Goal: Task Accomplishment & Management: Manage account settings

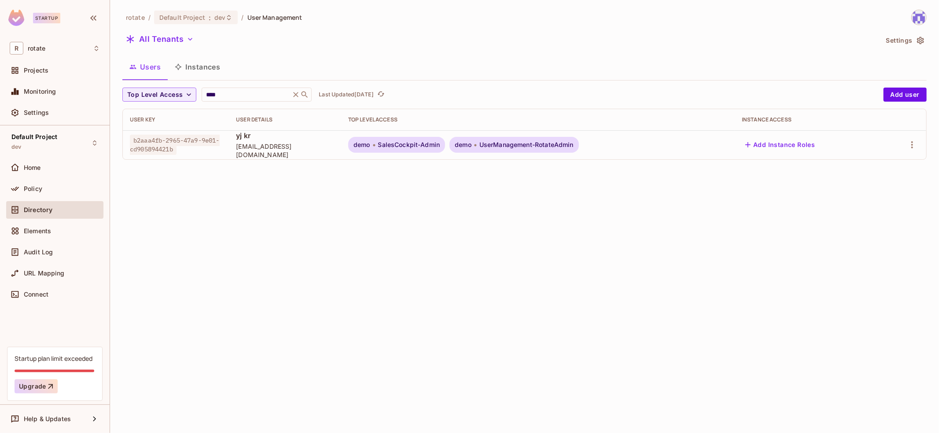
click at [344, 234] on div "rotate / Default Project : dev / User Management All Tenants Settings Users Ins…" at bounding box center [524, 216] width 829 height 433
click at [70, 135] on div "Default Project dev" at bounding box center [54, 143] width 97 height 24
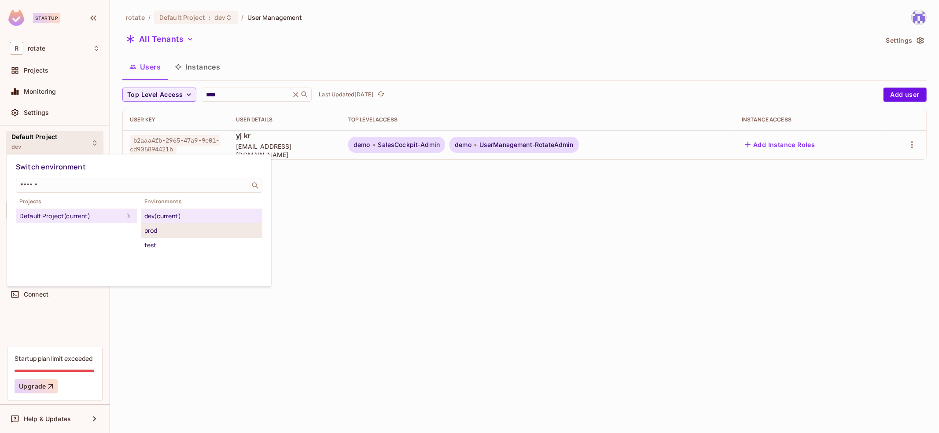
click at [220, 230] on div "prod" at bounding box center [201, 230] width 115 height 11
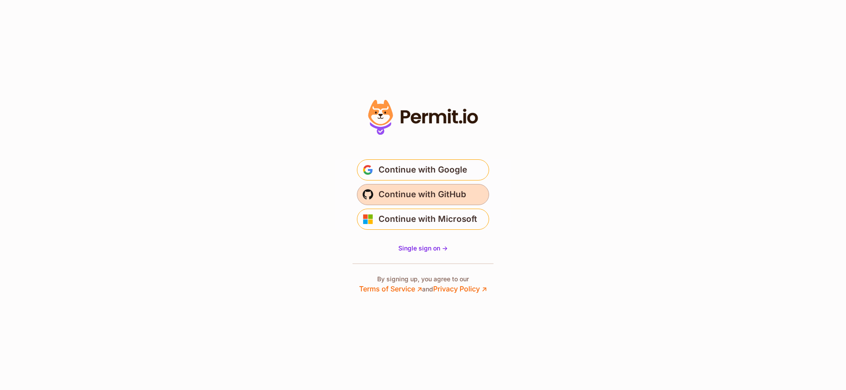
click at [448, 191] on span "Continue with GitHub" at bounding box center [422, 195] width 88 height 14
click at [432, 200] on span "Continue with GitHub" at bounding box center [422, 195] width 88 height 14
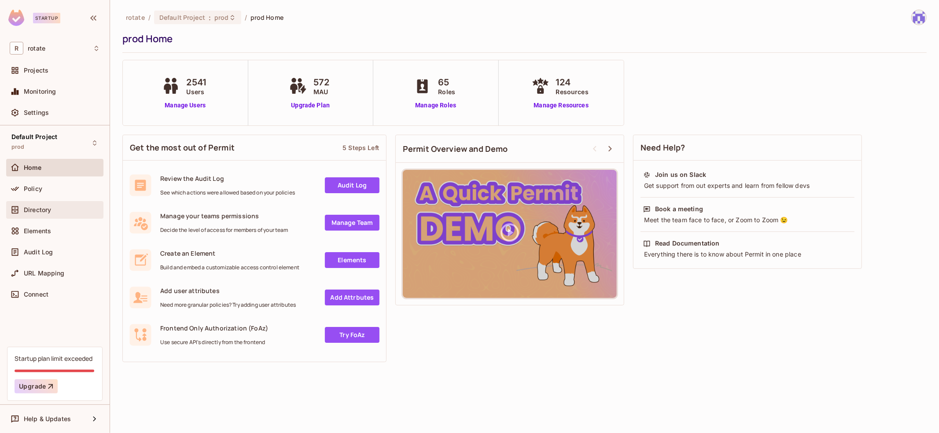
click at [59, 207] on div "Directory" at bounding box center [62, 210] width 76 height 7
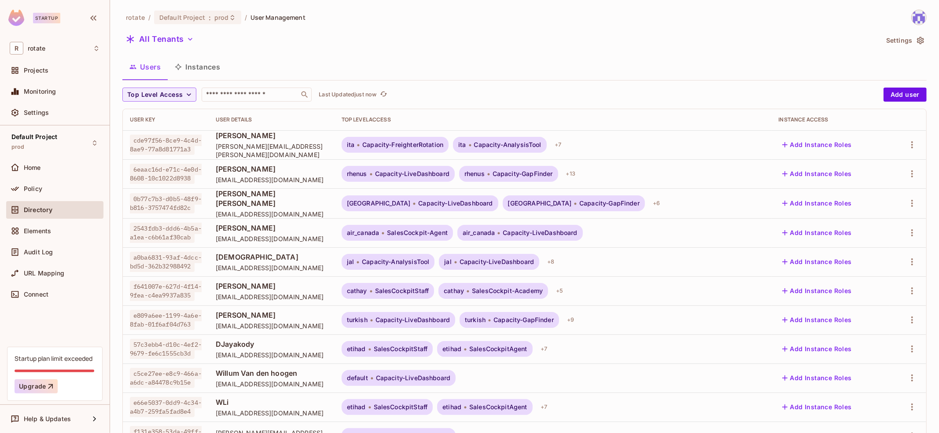
click at [539, 53] on div "rotate / Default Project : prod / User Management All Tenants Settings Users In…" at bounding box center [524, 307] width 805 height 594
click at [425, 52] on div "rotate / Default Project : prod / User Management All Tenants Settings Users In…" at bounding box center [524, 307] width 805 height 594
click at [504, 52] on div "rotate / Default Project : prod / User Management All Tenants Settings Users In…" at bounding box center [524, 307] width 805 height 594
click at [48, 228] on span "Elements" at bounding box center [37, 231] width 27 height 7
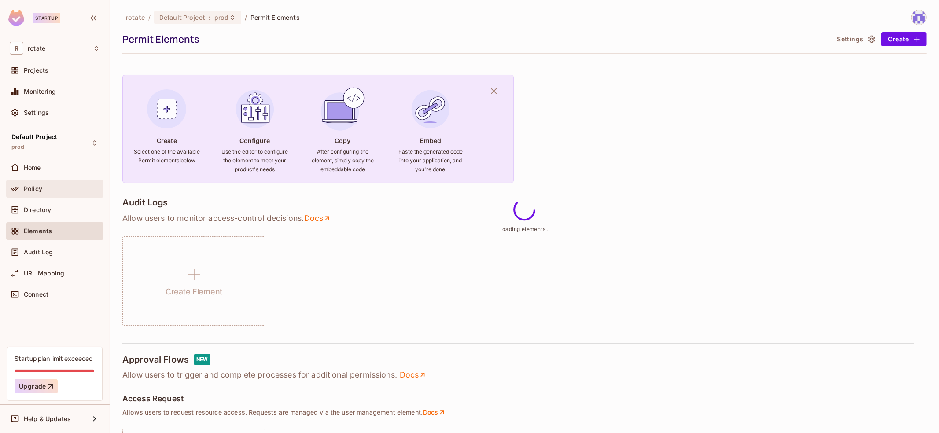
click at [71, 190] on div "Policy" at bounding box center [62, 188] width 76 height 7
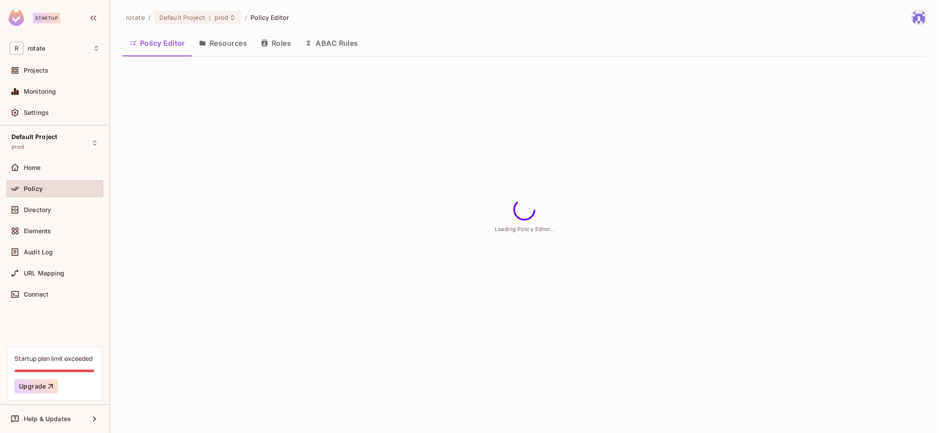
click at [273, 49] on button "Roles" at bounding box center [276, 43] width 44 height 22
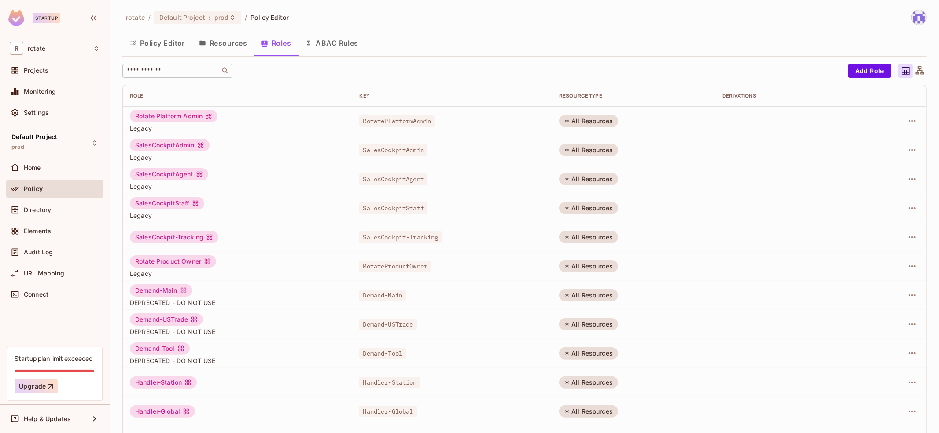
click at [180, 73] on input "text" at bounding box center [171, 71] width 92 height 9
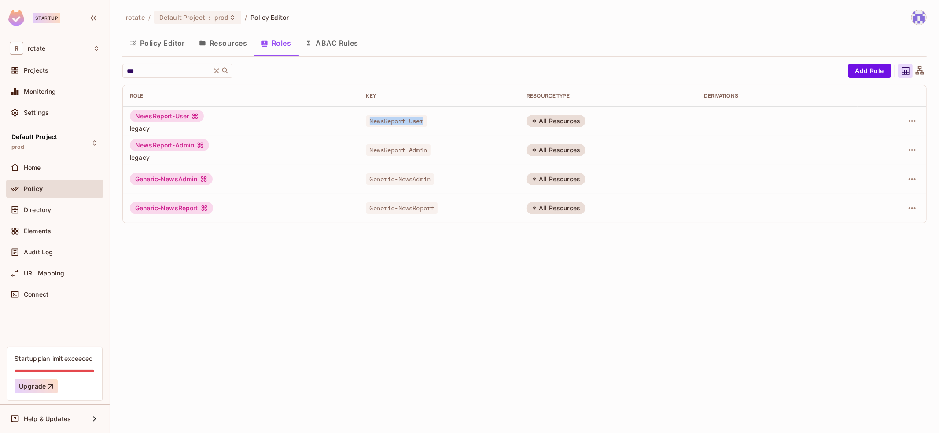
drag, startPoint x: 371, startPoint y: 122, endPoint x: 432, endPoint y: 122, distance: 61.2
click at [433, 122] on div "NewsReport-User" at bounding box center [439, 121] width 147 height 9
copy span "NewsReport-User"
drag, startPoint x: 135, startPoint y: 178, endPoint x: 197, endPoint y: 179, distance: 62.1
click at [197, 179] on div "Generic-NewsAdmin" at bounding box center [171, 179] width 83 height 12
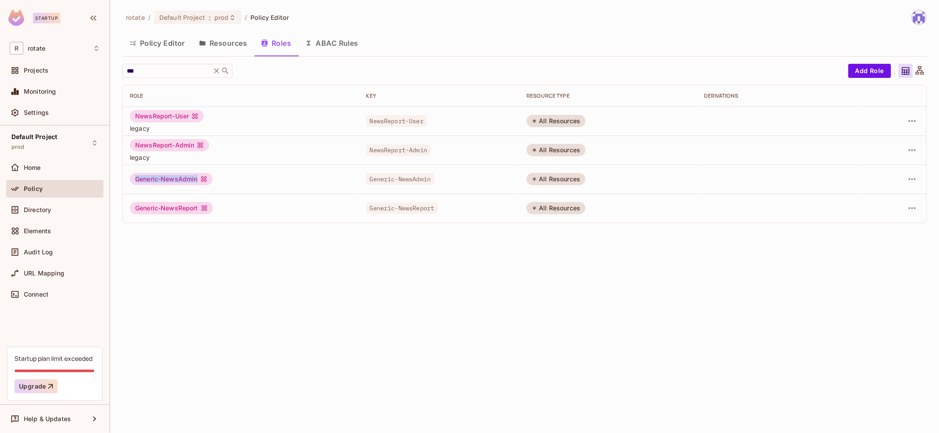
copy div "Generic-NewsAdmin"
drag, startPoint x: 137, startPoint y: 207, endPoint x: 201, endPoint y: 207, distance: 64.3
click at [201, 207] on div "Generic-NewsReport" at bounding box center [171, 208] width 83 height 12
copy div "Generic-NewsReport"
drag, startPoint x: 136, startPoint y: 117, endPoint x: 194, endPoint y: 115, distance: 57.7
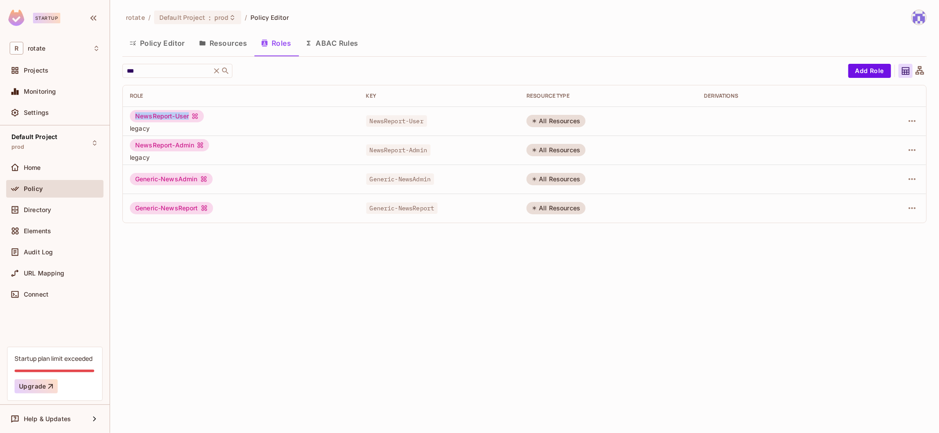
click at [194, 115] on div "NewsReport-User" at bounding box center [167, 116] width 74 height 12
copy div "NewsReport-User"
drag, startPoint x: 134, startPoint y: 145, endPoint x: 199, endPoint y: 146, distance: 64.7
click at [199, 146] on div "NewsReport-Admin" at bounding box center [169, 145] width 79 height 12
copy div "NewsReport-Admin"
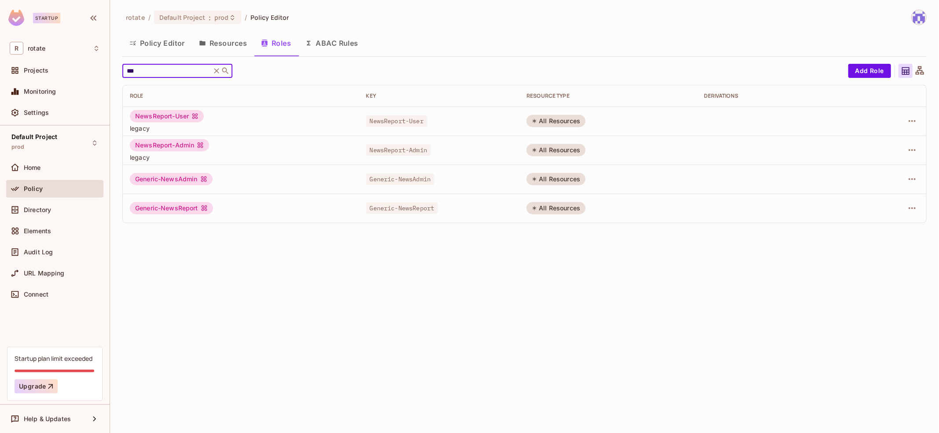
click at [159, 71] on input "***" at bounding box center [167, 71] width 84 height 9
type input "*"
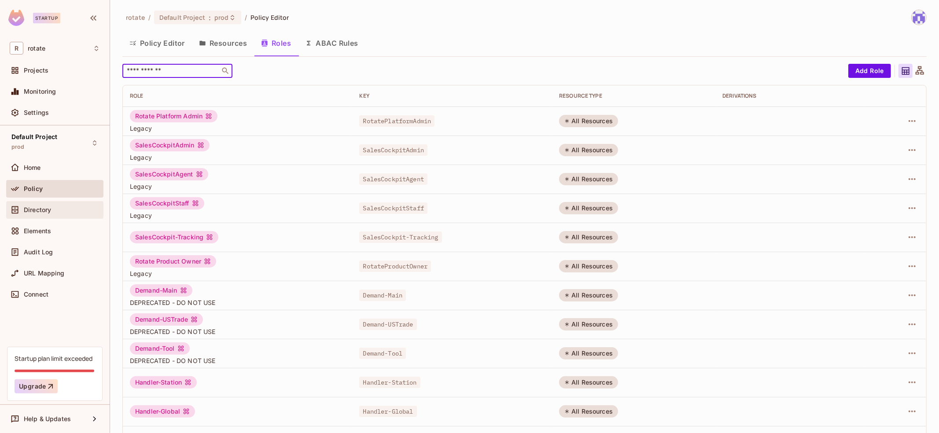
click at [82, 212] on div "Directory" at bounding box center [62, 210] width 76 height 7
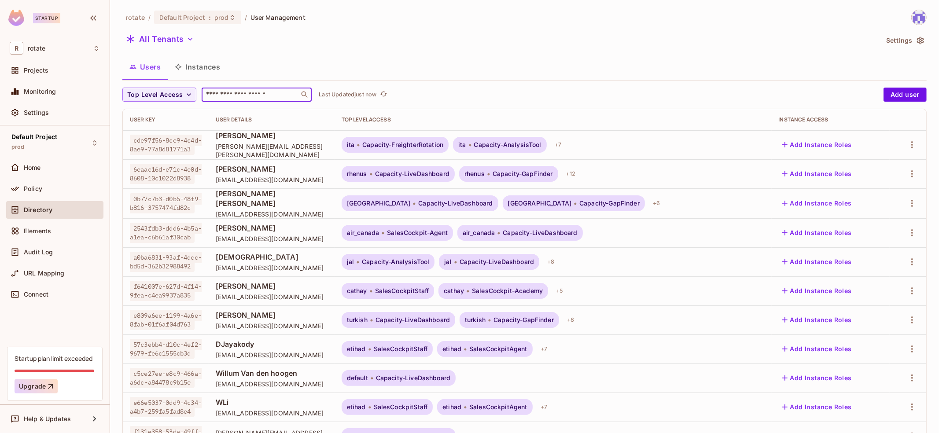
click at [233, 93] on input "text" at bounding box center [250, 94] width 92 height 9
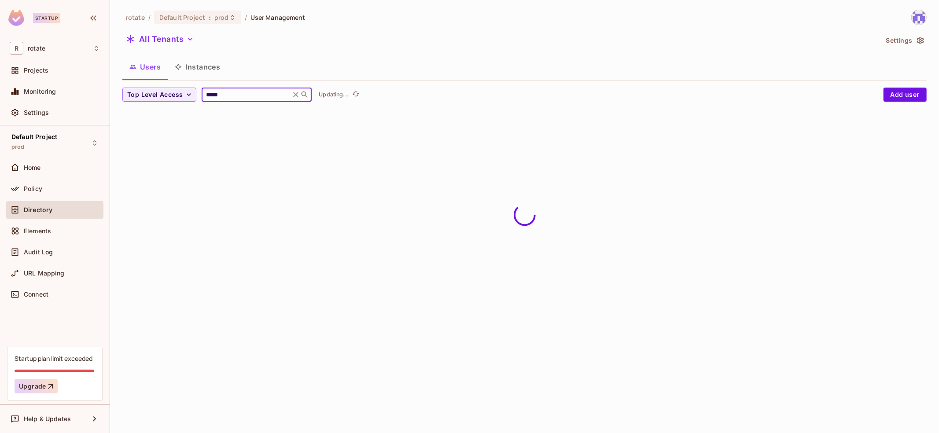
type input "*****"
click at [490, 78] on div "Users Instances" at bounding box center [524, 67] width 805 height 22
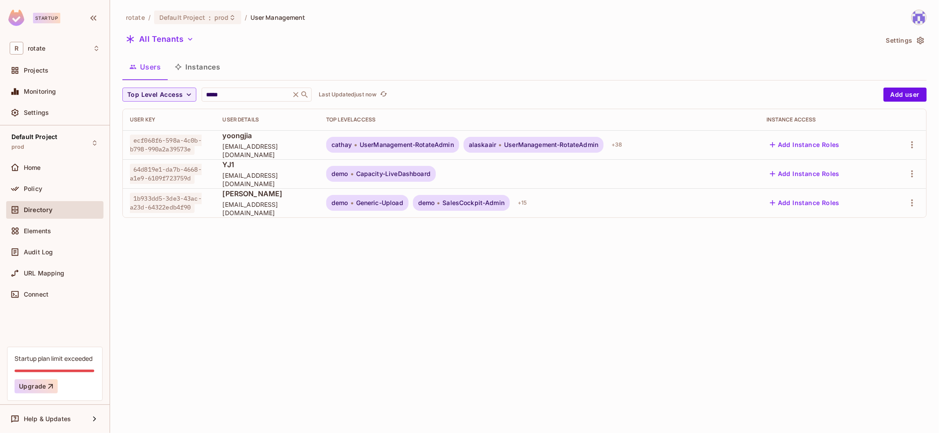
click at [133, 141] on span "ecf068f6-598a-4c0b-b798-990a2a39573e" at bounding box center [166, 145] width 72 height 20
click at [905, 145] on div at bounding box center [907, 145] width 26 height 14
click at [906, 145] on button "button" at bounding box center [912, 145] width 14 height 14
click at [868, 184] on div "Top Level Roles" at bounding box center [880, 184] width 48 height 9
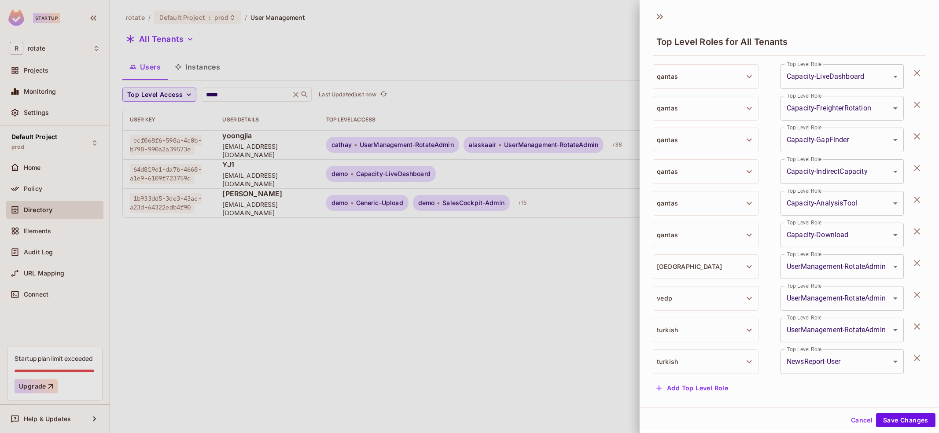
scroll to position [1, 0]
click at [693, 390] on button "Add Top Level Role" at bounding box center [692, 388] width 79 height 14
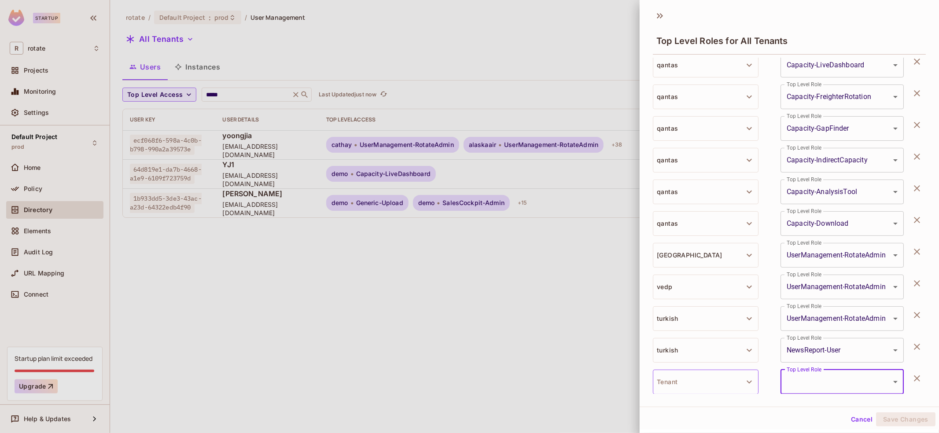
click at [713, 386] on button "Tenant" at bounding box center [706, 382] width 106 height 25
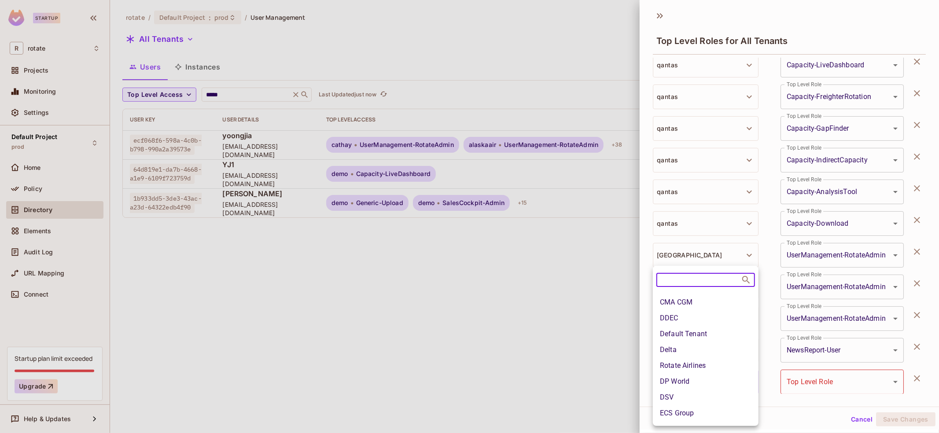
scroll to position [132, 0]
click at [720, 336] on li "Rotate Airlines" at bounding box center [706, 341] width 106 height 16
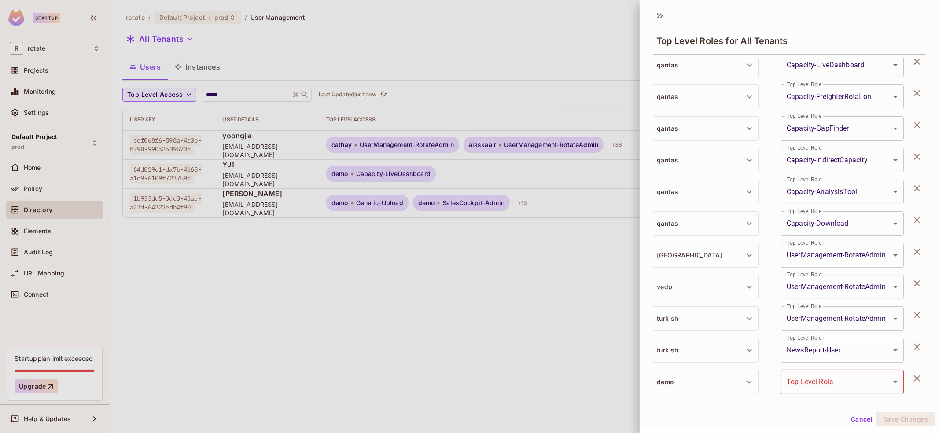
click at [860, 388] on body "Startup R rotate Projects Monitoring Settings Default Project prod Home Policy …" at bounding box center [469, 216] width 939 height 433
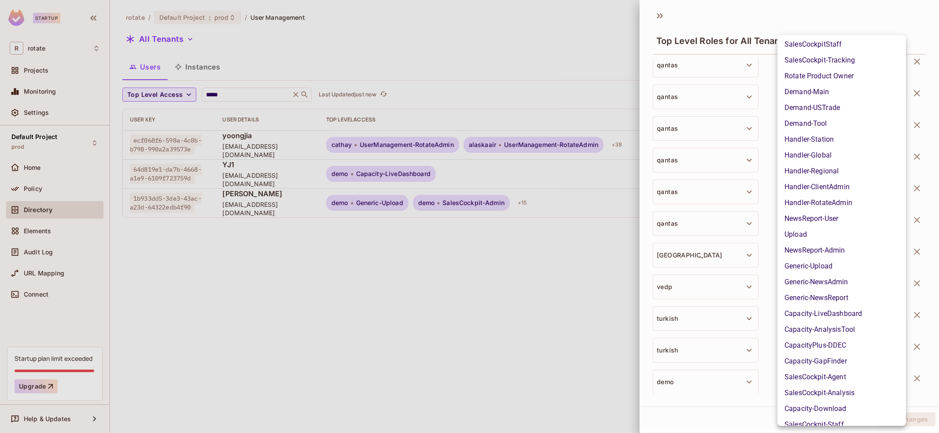
scroll to position [2, 0]
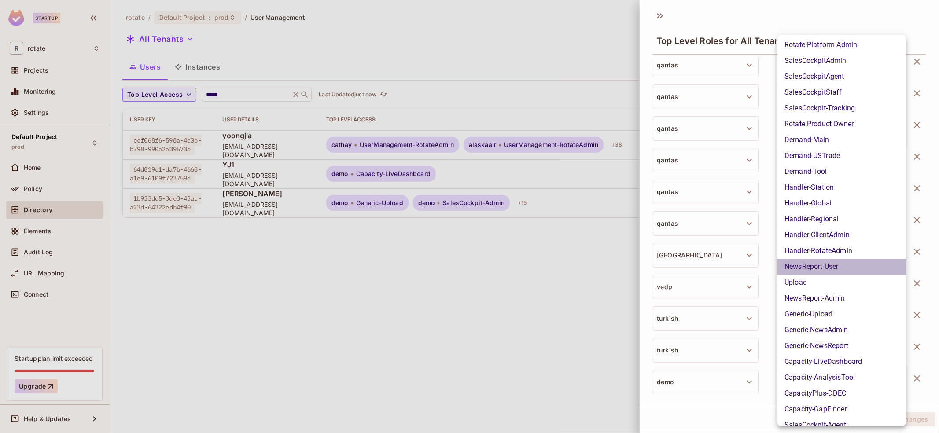
click at [850, 270] on li "NewsReport-User" at bounding box center [842, 267] width 129 height 16
type input "**********"
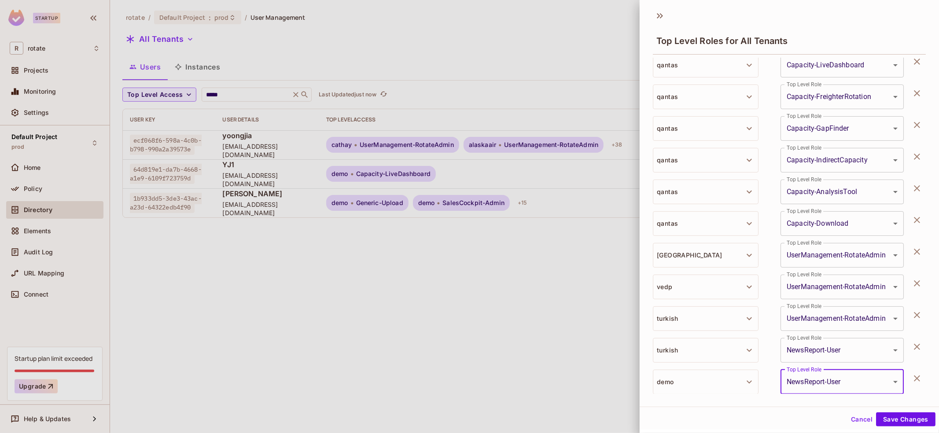
click at [891, 417] on button "Save Changes" at bounding box center [905, 420] width 59 height 14
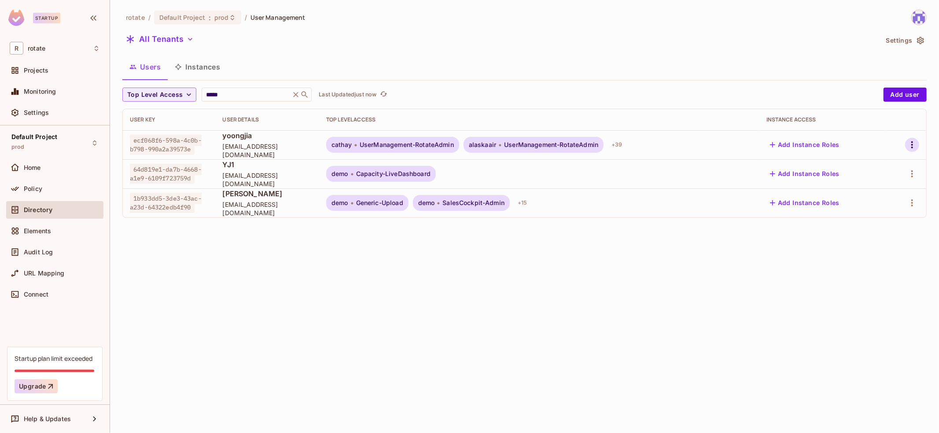
click at [916, 145] on icon "button" at bounding box center [912, 145] width 11 height 11
click at [887, 187] on div "Top Level Roles" at bounding box center [880, 184] width 48 height 9
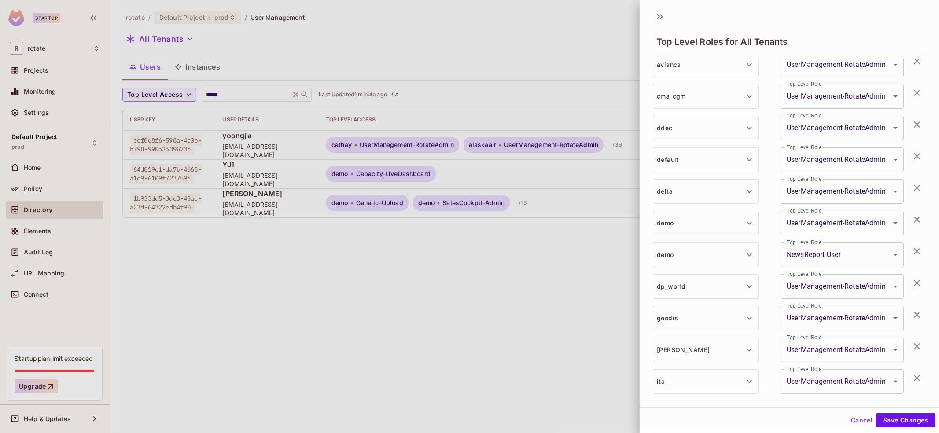
scroll to position [569, 0]
